Goal: Obtain resource: Obtain resource

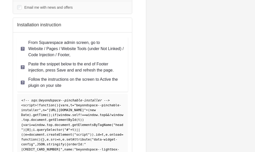
scroll to position [79, 0]
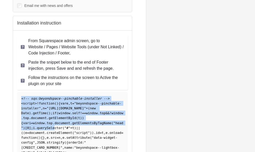
drag, startPoint x: 21, startPoint y: 97, endPoint x: 48, endPoint y: 135, distance: 46.6
click at [50, 133] on code "<!-- sqs:beyondspace--pinchable-installer --> < script > ! function ( ) { var e…" at bounding box center [72, 129] width 102 height 67
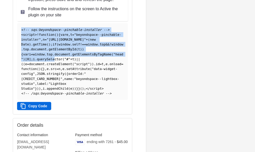
scroll to position [148, 0]
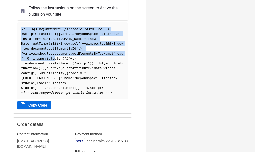
click at [41, 107] on button "Copy Code" at bounding box center [34, 105] width 34 height 8
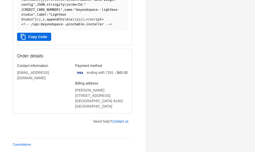
scroll to position [221, 0]
click at [118, 122] on link "Contact us" at bounding box center [120, 121] width 17 height 4
